Goal: Task Accomplishment & Management: Manage account settings

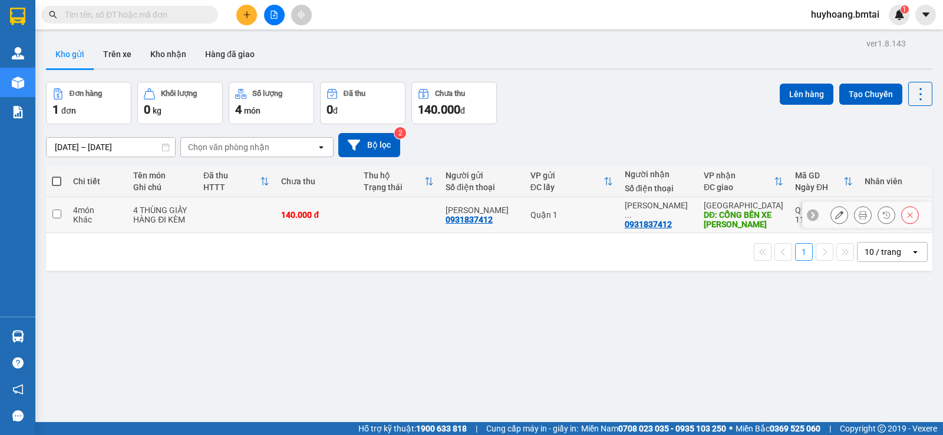
click at [583, 225] on td "Quận 1" at bounding box center [571, 215] width 94 height 36
checkbox input "true"
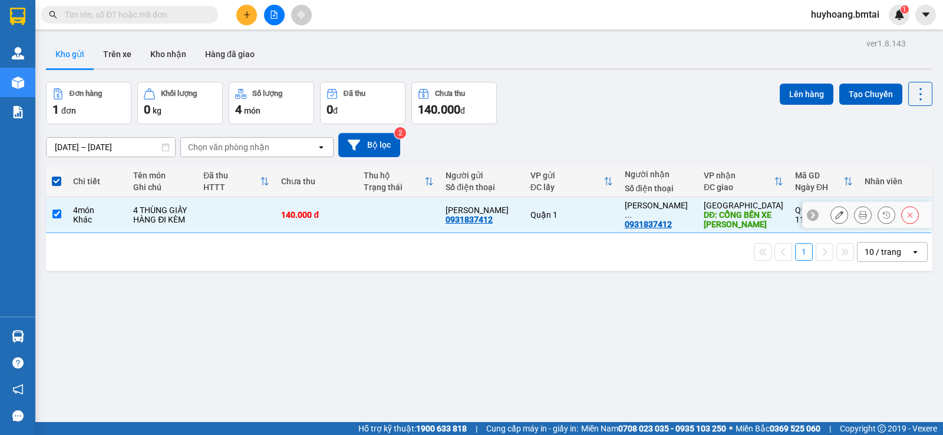
click at [858, 215] on icon at bounding box center [862, 215] width 8 height 8
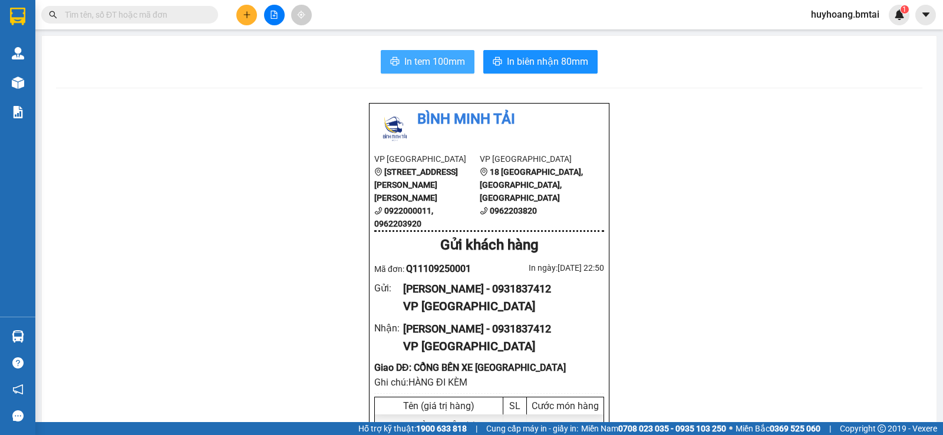
click at [434, 60] on span "In tem 100mm" at bounding box center [434, 61] width 61 height 15
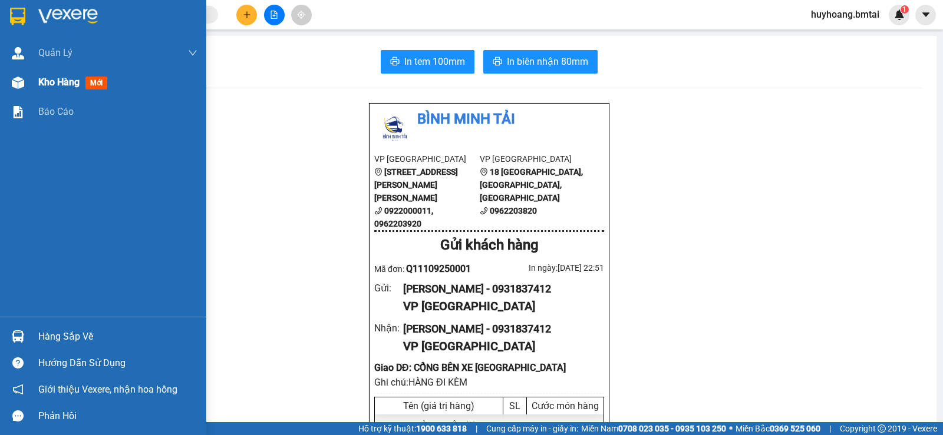
click at [52, 83] on span "Kho hàng" at bounding box center [58, 82] width 41 height 11
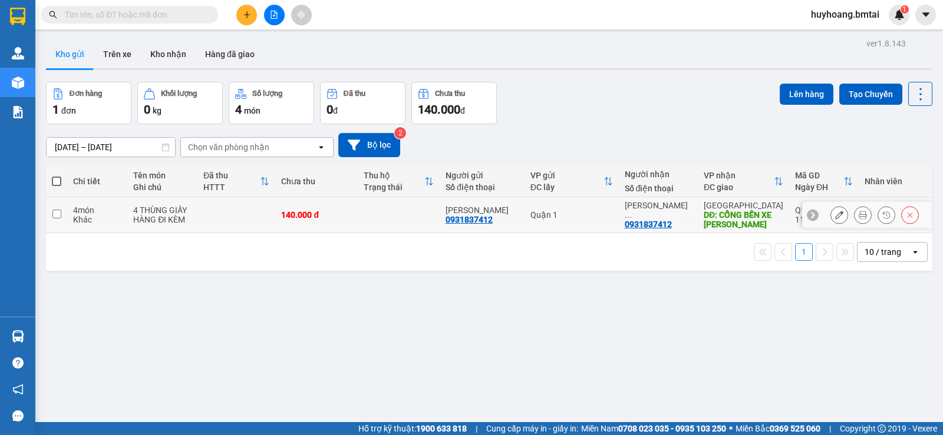
click at [304, 214] on div "140.000 đ" at bounding box center [316, 214] width 70 height 9
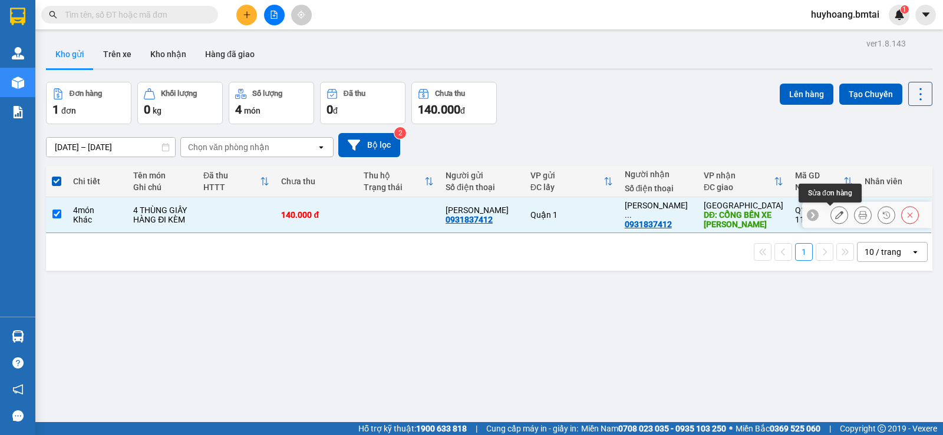
click at [835, 215] on icon at bounding box center [839, 215] width 8 height 8
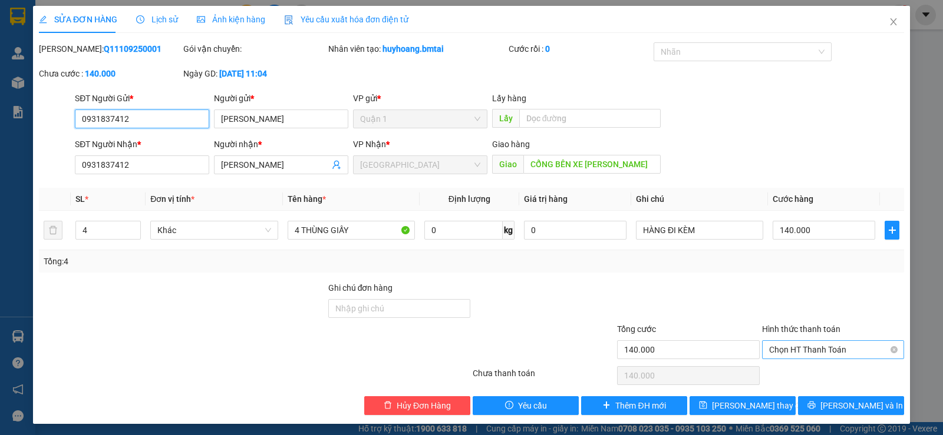
click at [810, 351] on span "Chọn HT Thanh Toán" at bounding box center [833, 350] width 128 height 18
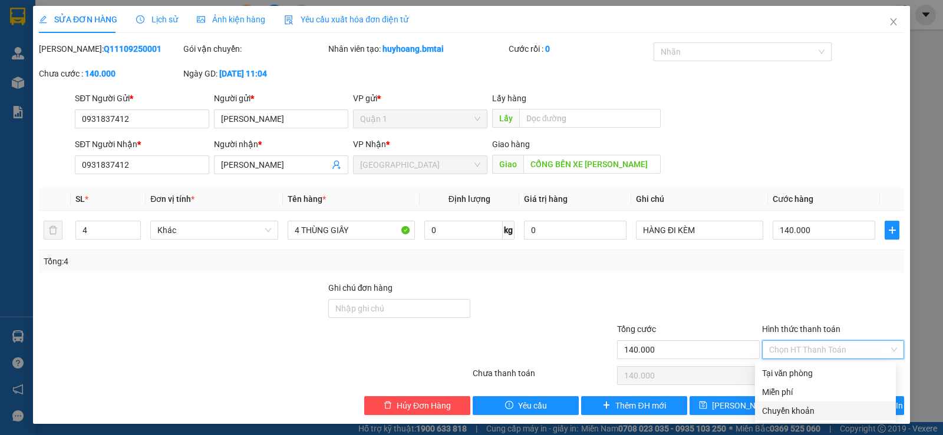
click at [806, 413] on div "Chuyển khoản" at bounding box center [825, 411] width 127 height 13
type input "0"
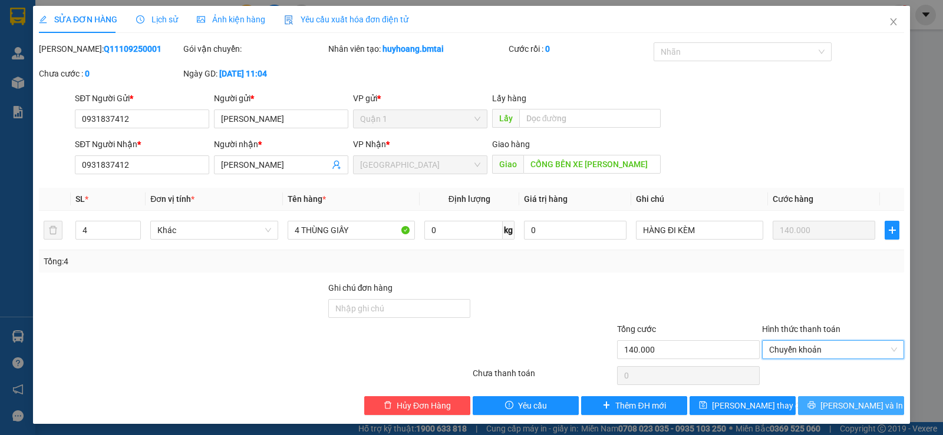
click at [854, 409] on span "[PERSON_NAME] và In" at bounding box center [861, 405] width 82 height 13
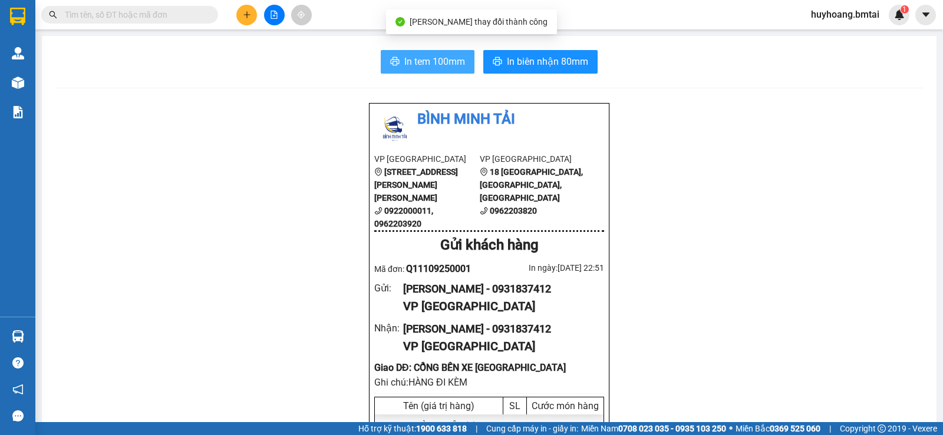
click at [421, 62] on span "In tem 100mm" at bounding box center [434, 61] width 61 height 15
click at [438, 62] on span "In tem 100mm" at bounding box center [434, 61] width 61 height 15
